Goal: Task Accomplishment & Management: Manage account settings

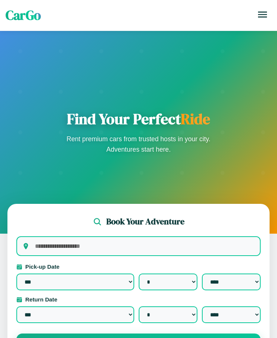
select select "*"
click at [263, 15] on icon at bounding box center [262, 15] width 9 height 6
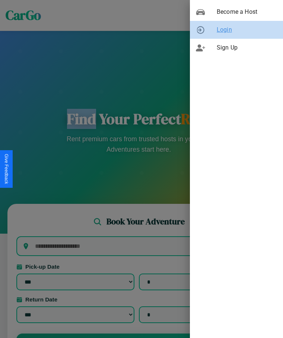
click at [236, 30] on span "Login" at bounding box center [247, 29] width 60 height 9
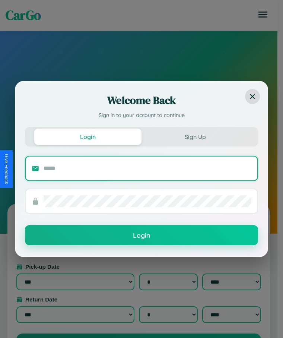
click at [147, 168] on input "text" at bounding box center [148, 168] width 208 height 12
type input "**********"
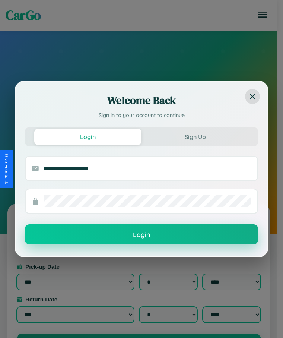
click at [142, 235] on button "Login" at bounding box center [141, 234] width 233 height 20
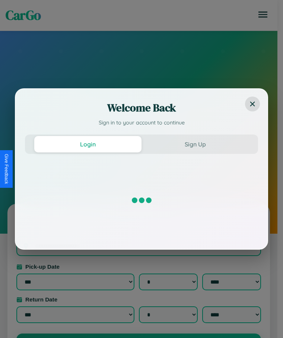
select select "*"
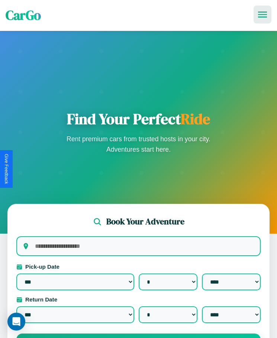
click at [263, 15] on icon at bounding box center [262, 15] width 9 height 6
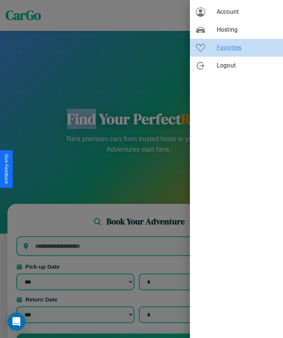
click at [236, 48] on span "Favorites" at bounding box center [247, 47] width 60 height 9
